Goal: Information Seeking & Learning: Learn about a topic

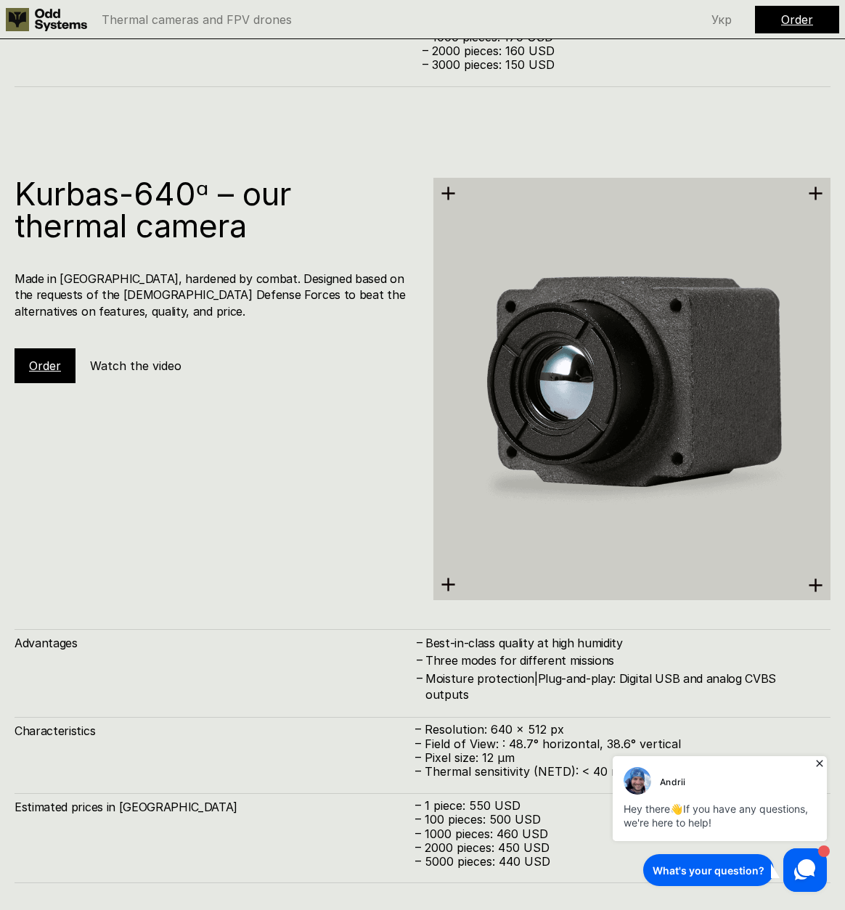
scroll to position [2949, 0]
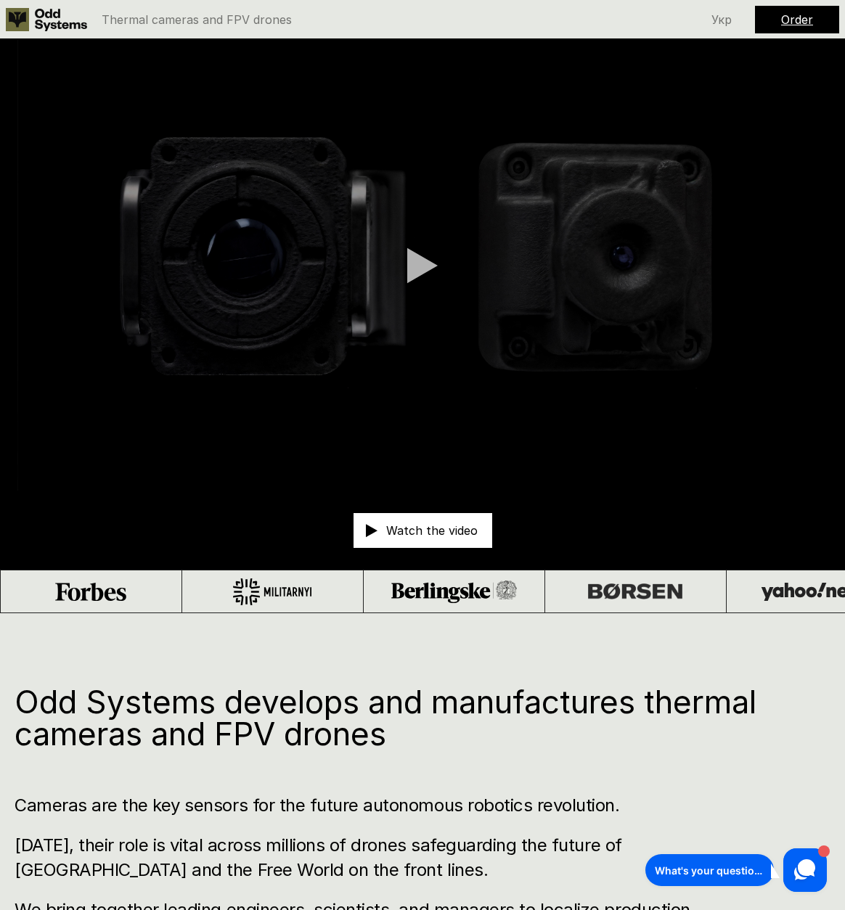
click at [446, 532] on p "Watch the video" at bounding box center [431, 531] width 91 height 12
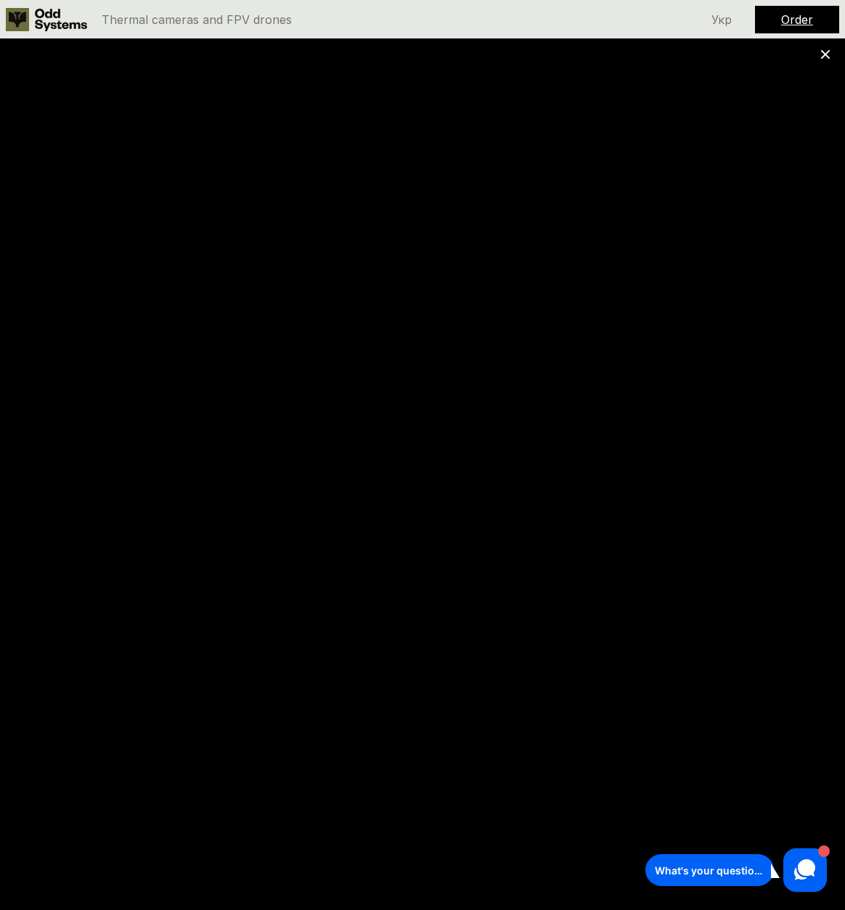
click at [281, 134] on div at bounding box center [422, 455] width 845 height 910
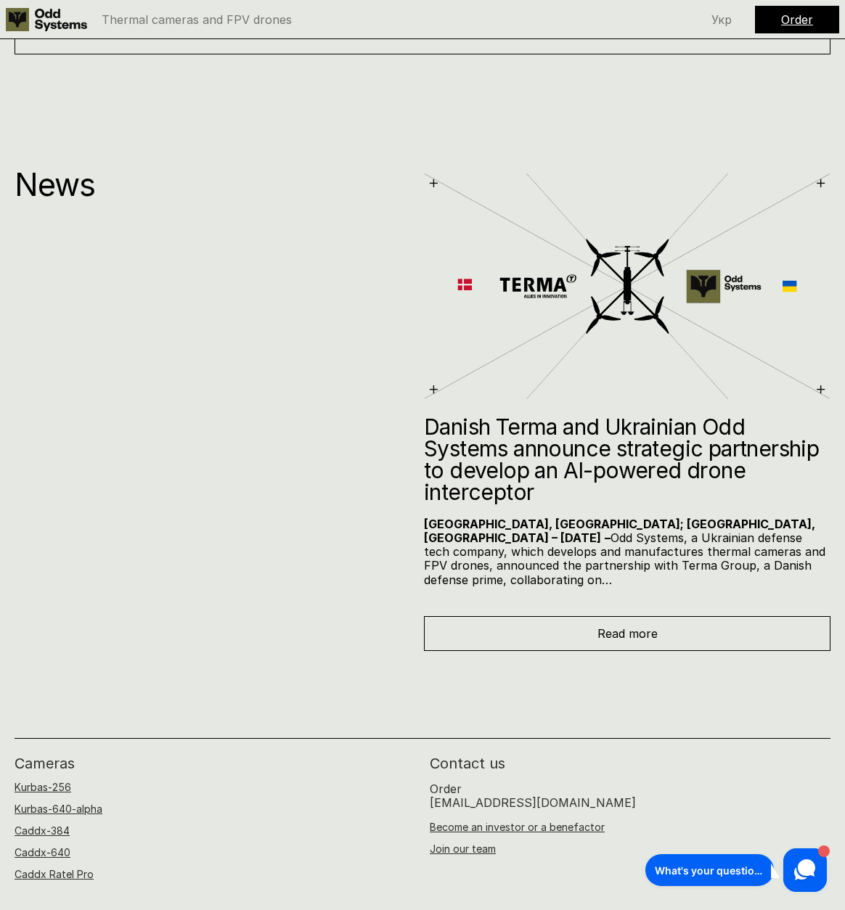
scroll to position [9749, 0]
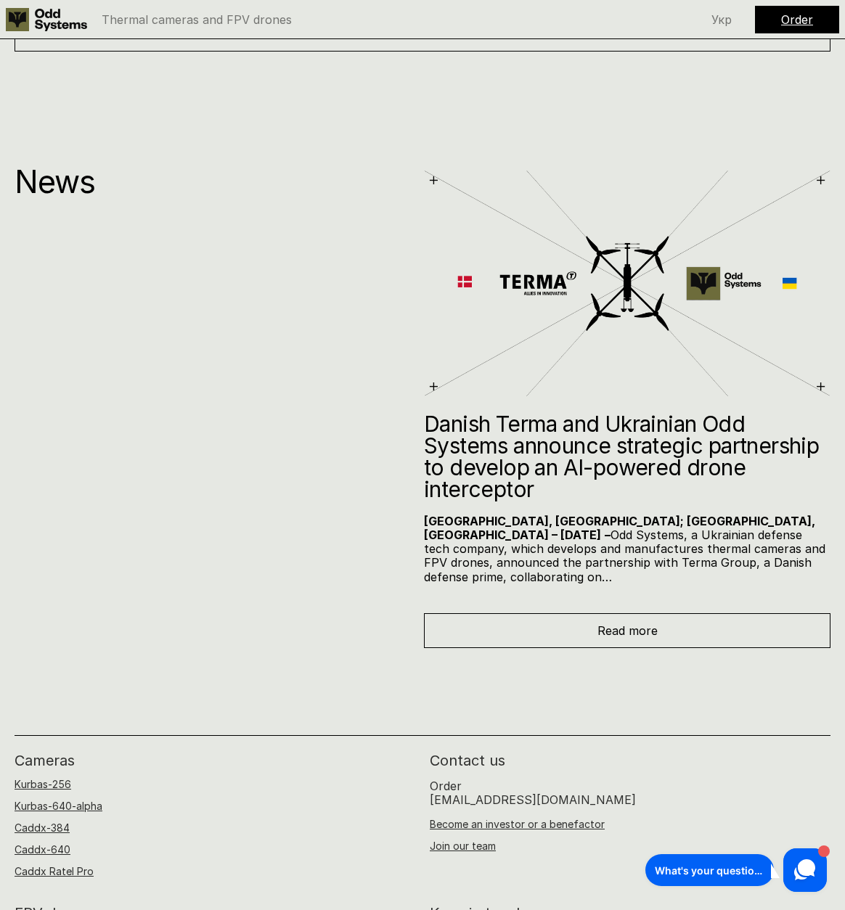
click at [532, 613] on div "Read more" at bounding box center [627, 630] width 407 height 35
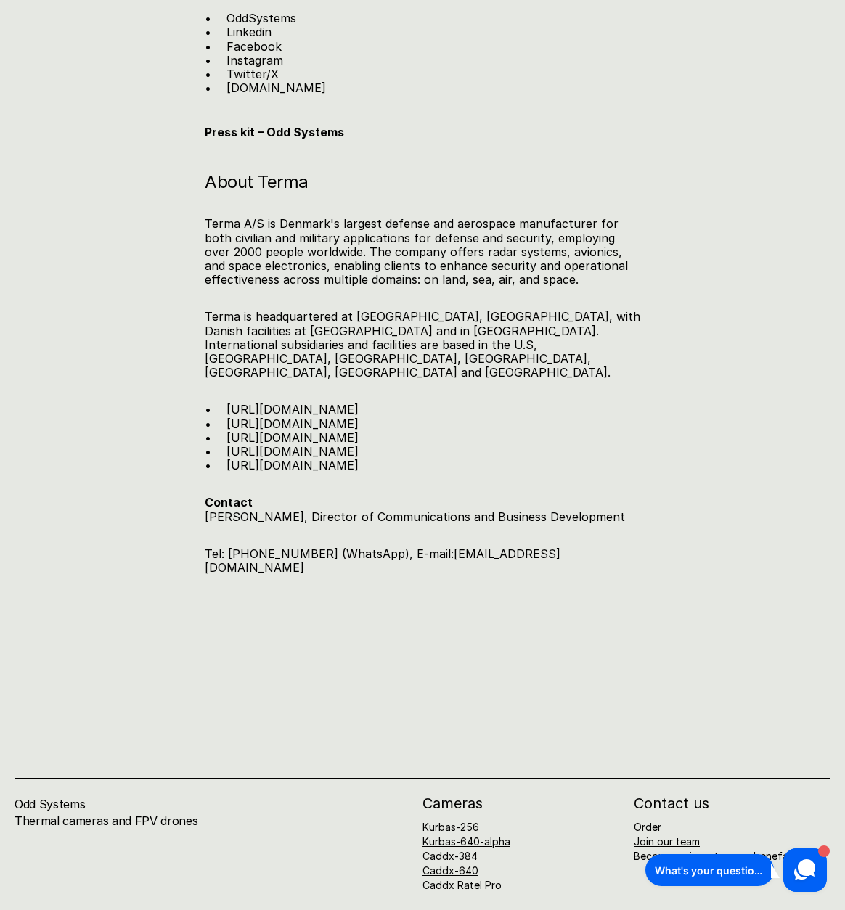
scroll to position [2499, 0]
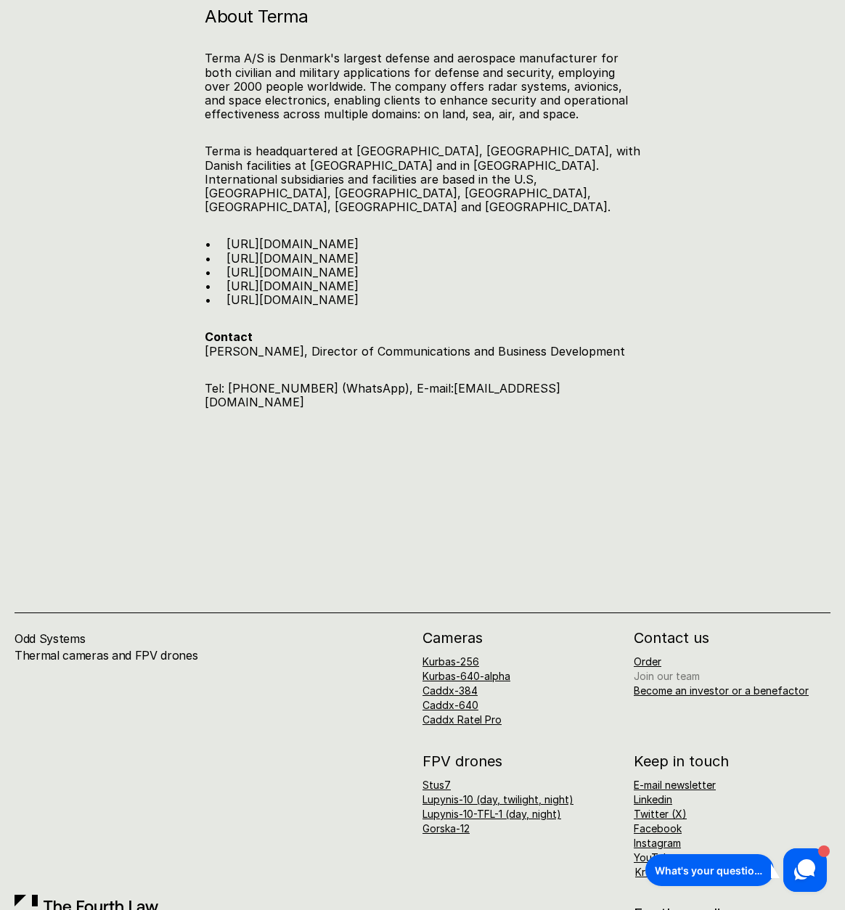
click at [671, 670] on link "Join our team" at bounding box center [667, 676] width 66 height 12
click at [724, 685] on link "Become an investor or a benefactor" at bounding box center [721, 691] width 175 height 12
